Goal: Download file/media

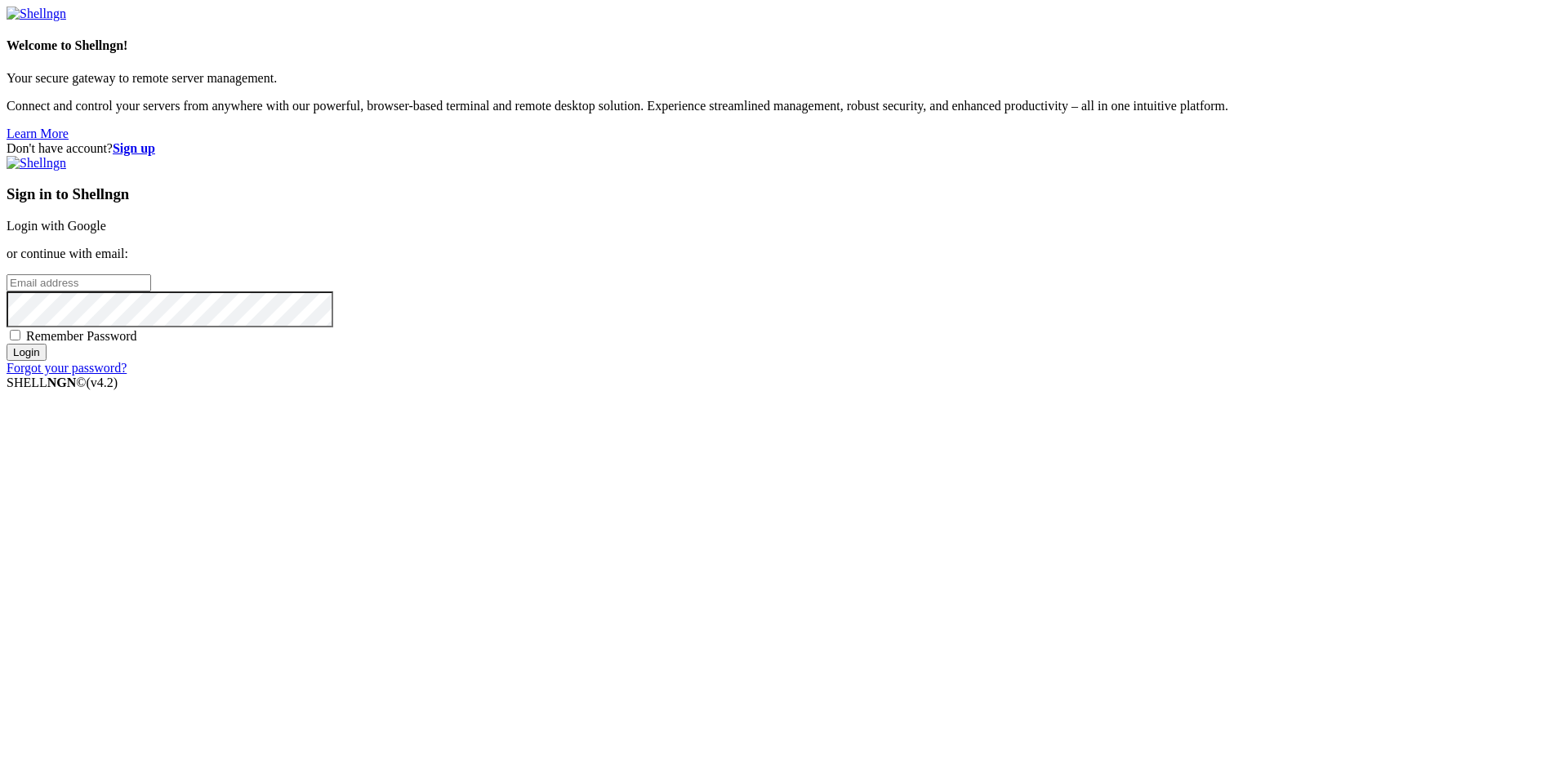
click at [106, 232] on link "Login with Google" at bounding box center [56, 226] width 100 height 14
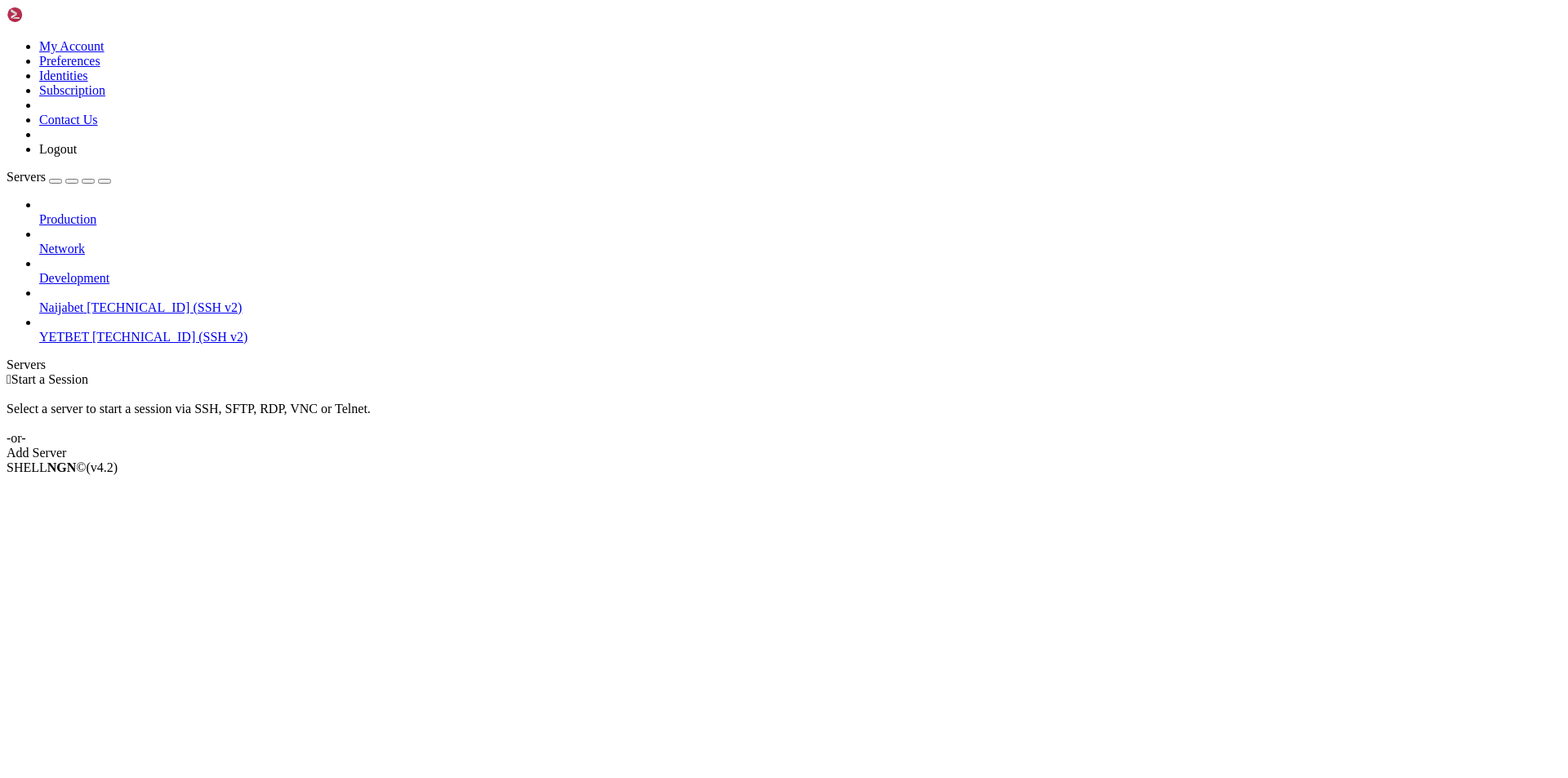
click at [49, 330] on link "YETBET [TECHNICAL_ID] (SSH v2)" at bounding box center [800, 337] width 1522 height 15
click at [93, 330] on span "[TECHNICAL_ID] (SSH v2)" at bounding box center [170, 337] width 155 height 14
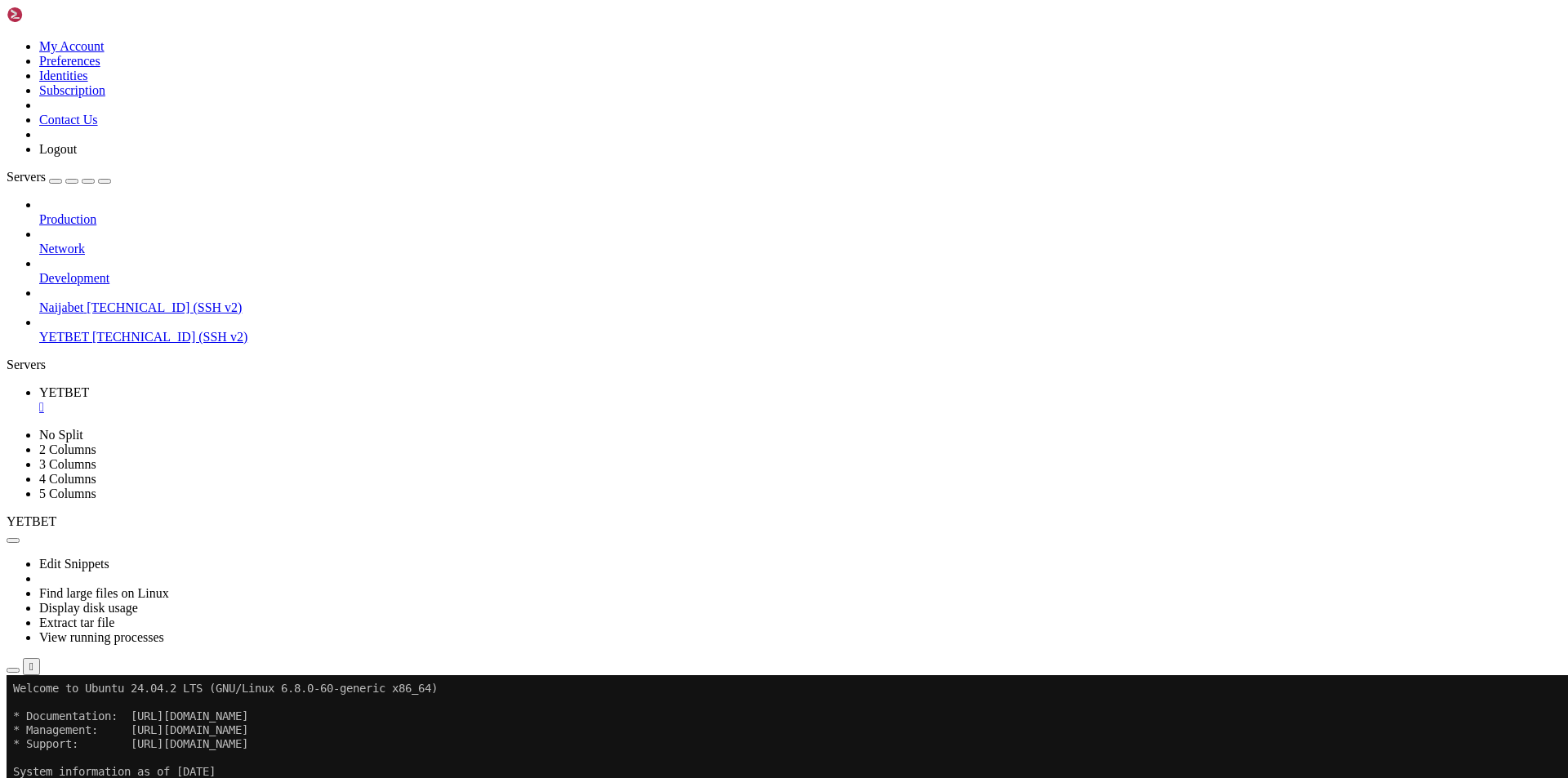
click at [13, 670] on icon "button" at bounding box center [13, 670] width 0 height 0
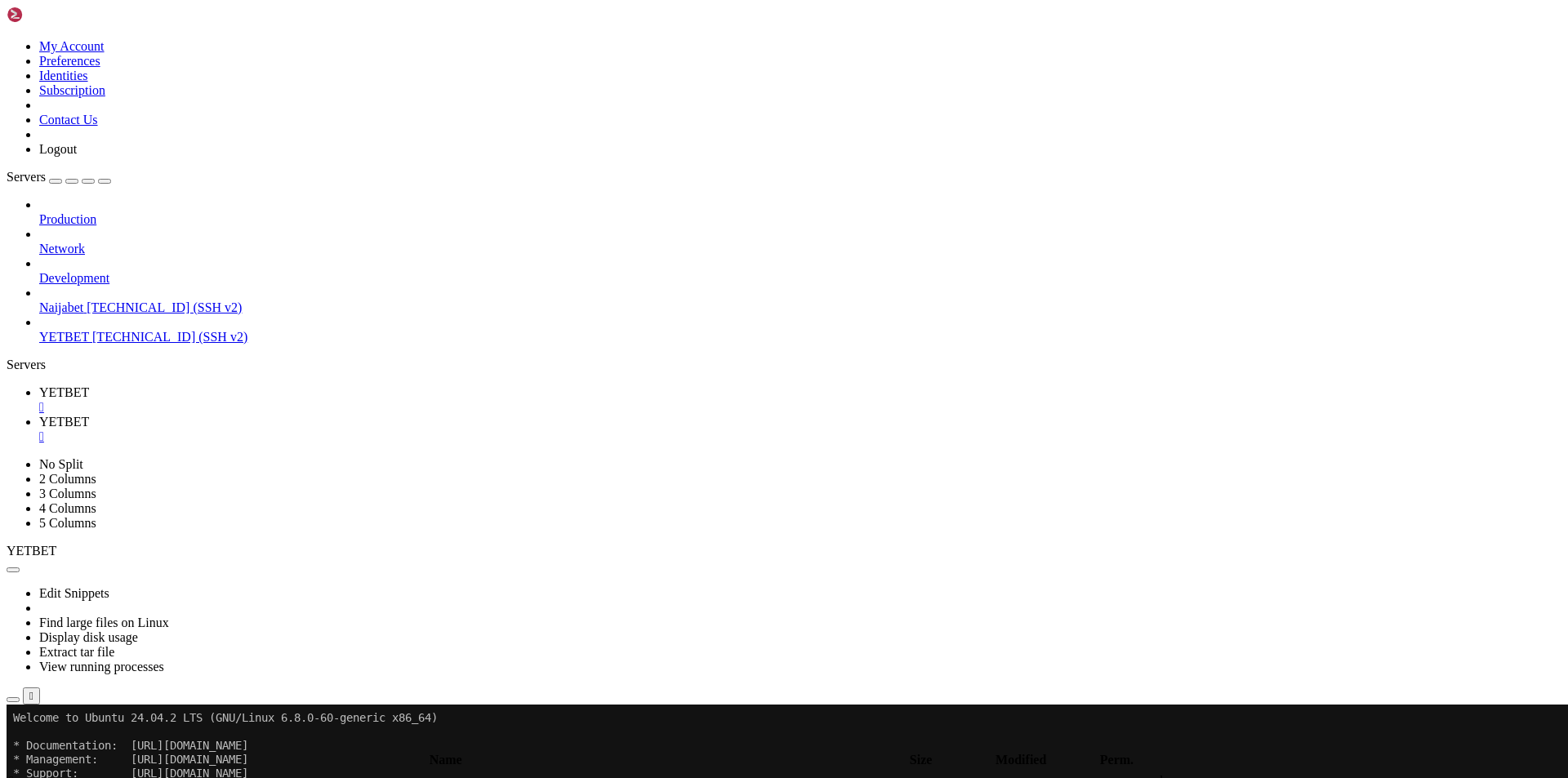
click at [20, 774] on span " .." at bounding box center [14, 782] width 12 height 14
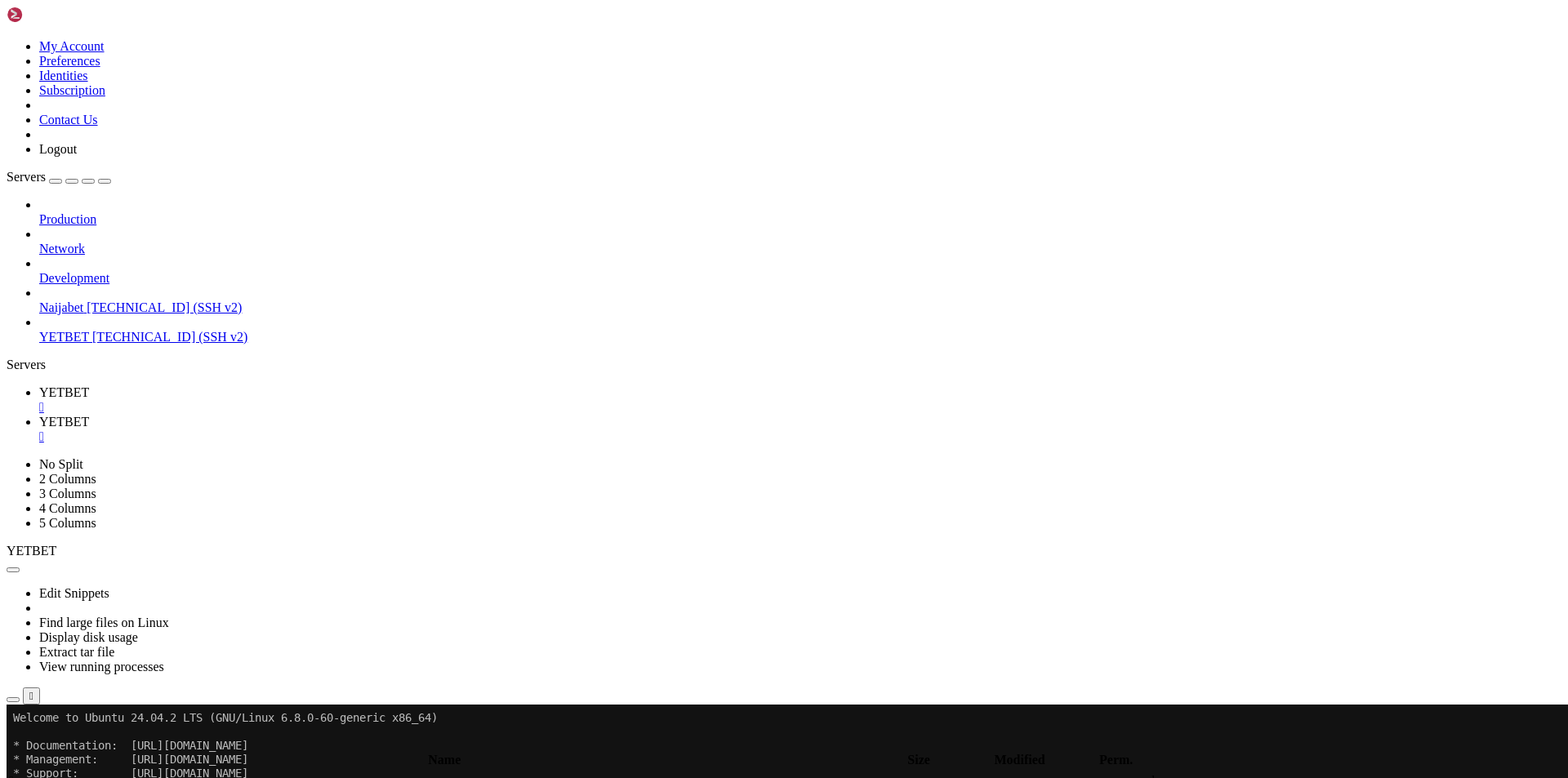
type input "/etc/nginx/sites-available"
click at [25, 344] on div "Production Network Development Naijabet [TECHNICAL_ID] (SSH v2) YETBET [TECHNIC…" at bounding box center [783, 271] width 1555 height 147
